Goal: Find specific page/section: Find specific page/section

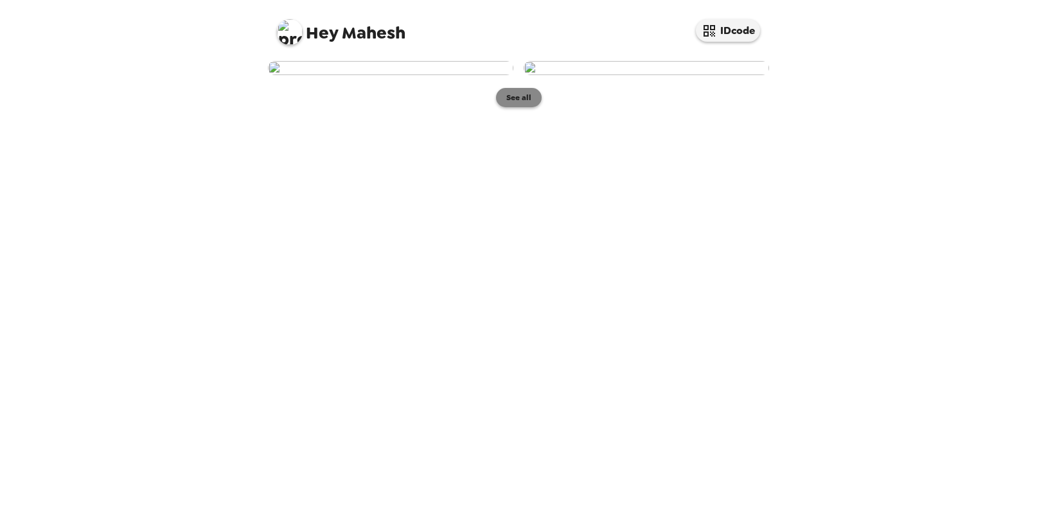
click at [512, 107] on button "See all" at bounding box center [519, 97] width 46 height 19
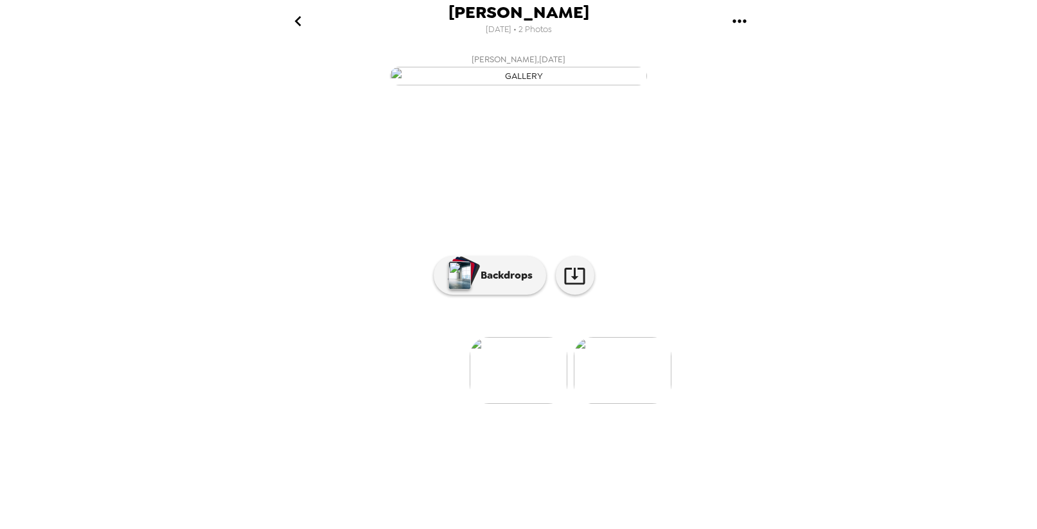
scroll to position [23, 0]
click at [299, 14] on icon "go back" at bounding box center [298, 21] width 21 height 21
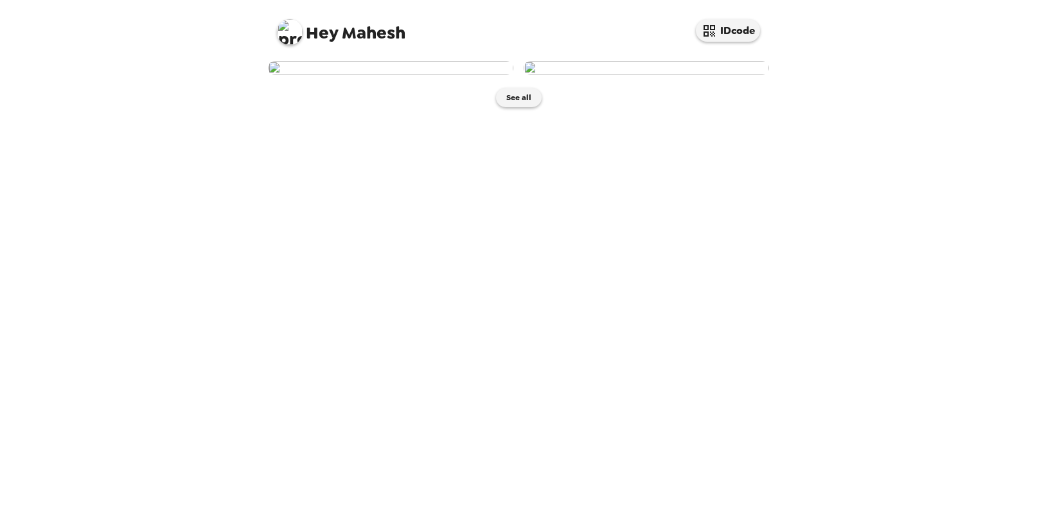
click at [669, 75] on img at bounding box center [646, 68] width 245 height 14
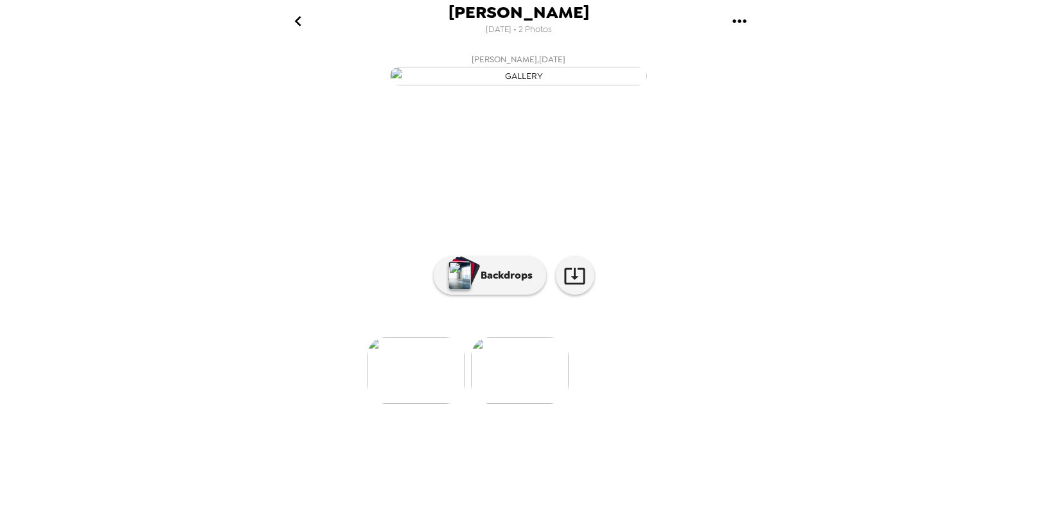
scroll to position [26, 0]
drag, startPoint x: 506, startPoint y: 380, endPoint x: 669, endPoint y: 436, distance: 171.9
click at [669, 404] on div "[PERSON_NAME] , [DATE] [PERSON_NAME] , [DATE] 0 photos waiting review Backdrops" at bounding box center [518, 226] width 514 height 356
click at [432, 404] on img at bounding box center [416, 370] width 98 height 67
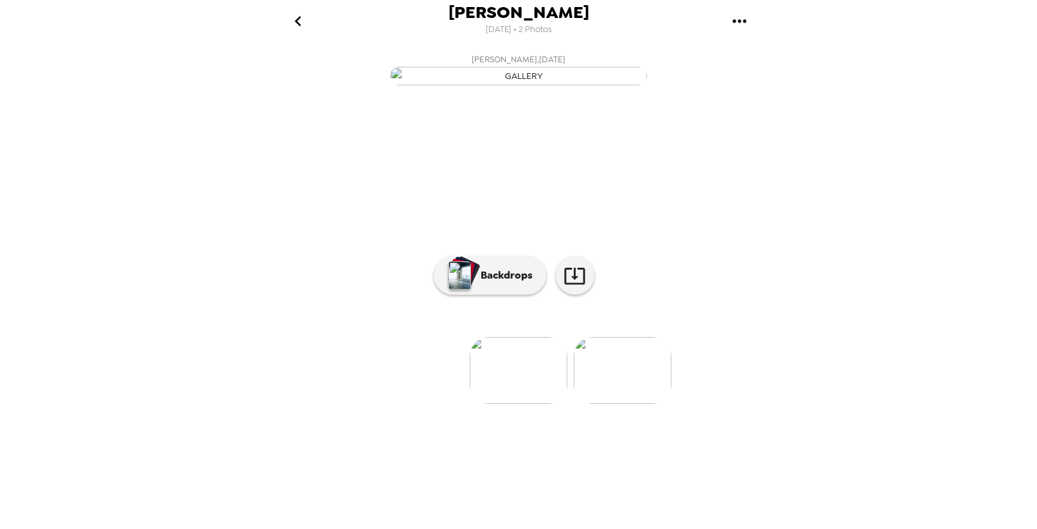
click at [623, 404] on img at bounding box center [623, 370] width 98 height 67
click at [502, 283] on p "Backdrops" at bounding box center [503, 275] width 58 height 15
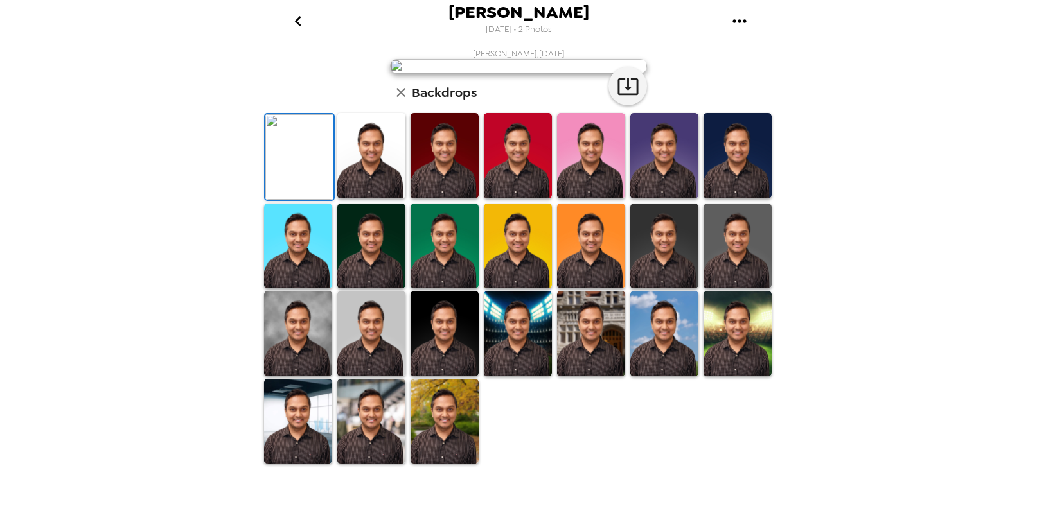
scroll to position [242, 0]
click at [425, 463] on img at bounding box center [445, 421] width 68 height 85
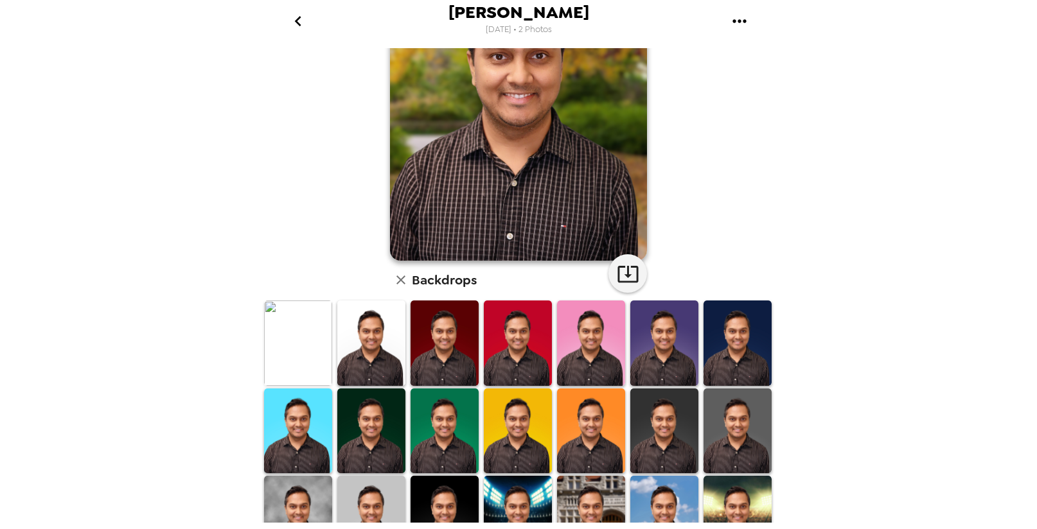
scroll to position [0, 0]
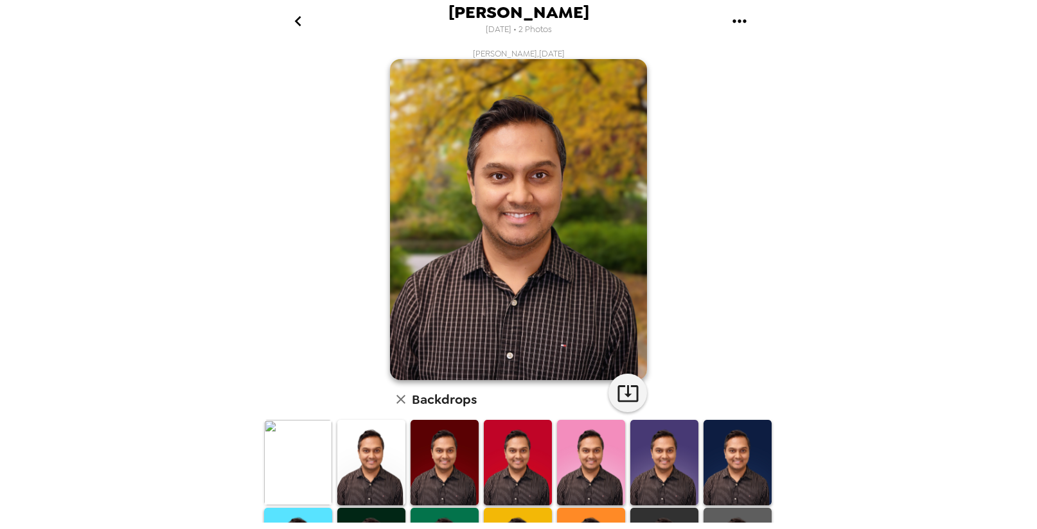
click at [422, 396] on h6 "Backdrops" at bounding box center [444, 399] width 65 height 21
click at [397, 396] on icon "button" at bounding box center [400, 399] width 15 height 15
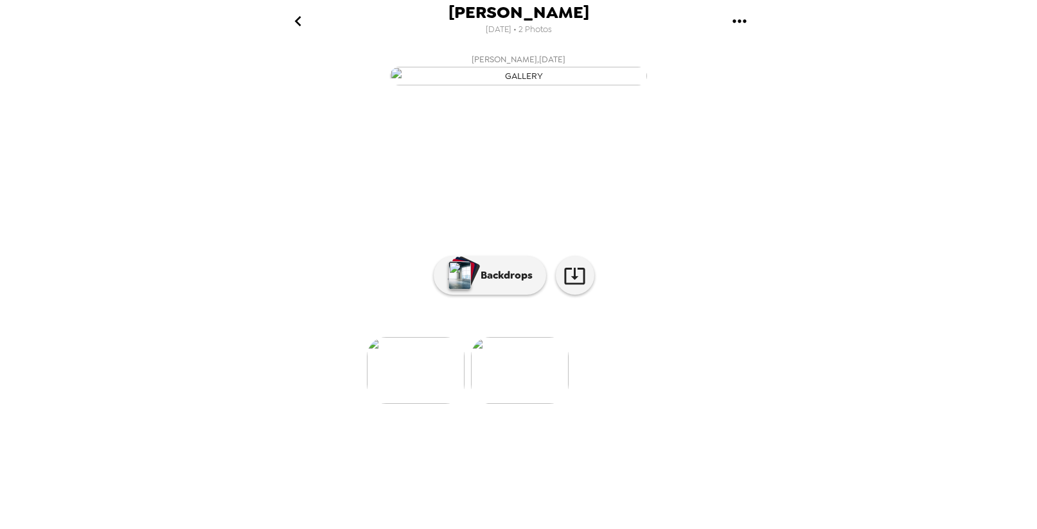
scroll to position [26, 0]
click at [570, 285] on icon at bounding box center [574, 276] width 21 height 17
